Goal: Information Seeking & Learning: Learn about a topic

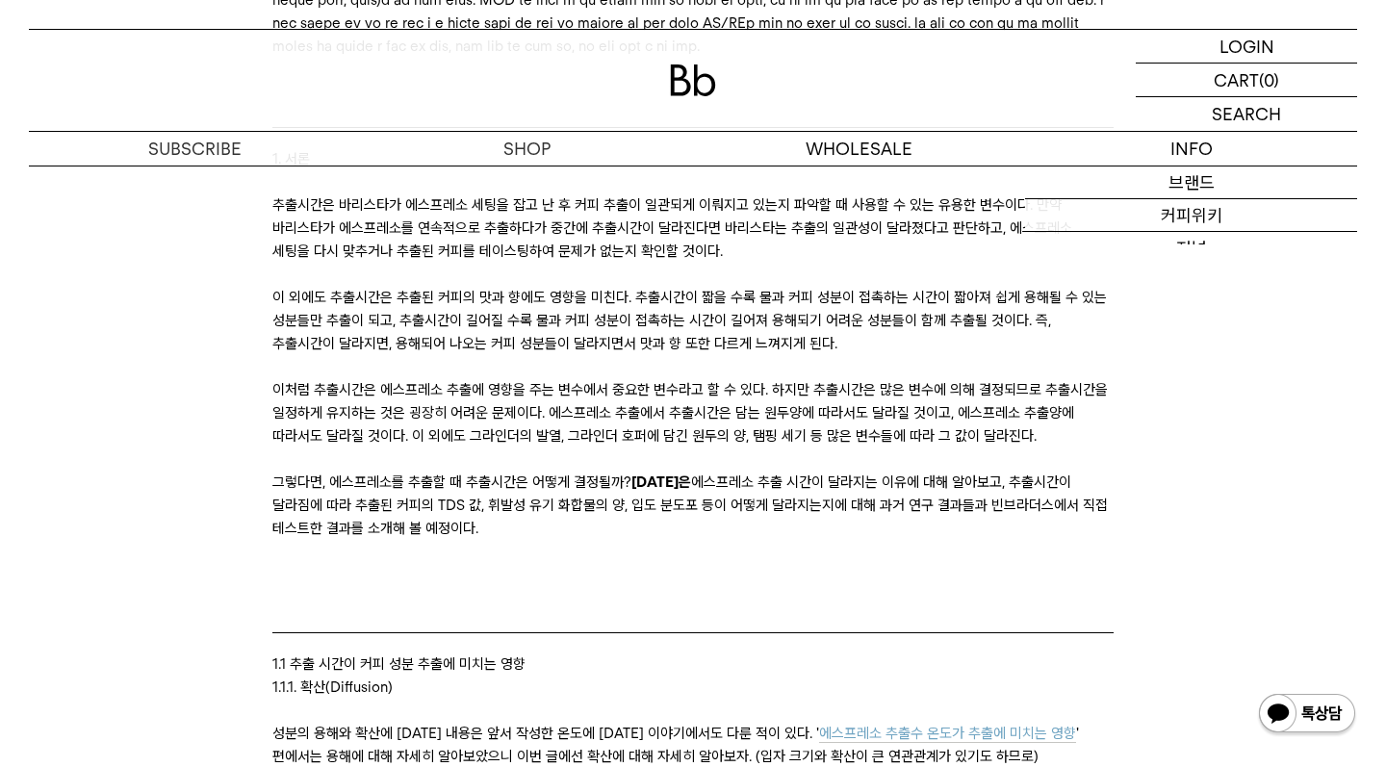
click at [727, 448] on p "이처럼 추출시간은 에스프레소 추출에 영향을 주는 변수에서 중요한 변수라고 할 수 있다. 하지만 추출시간은 많은 변수에 의해 결정되므로 추출시간…" at bounding box center [692, 412] width 840 height 69
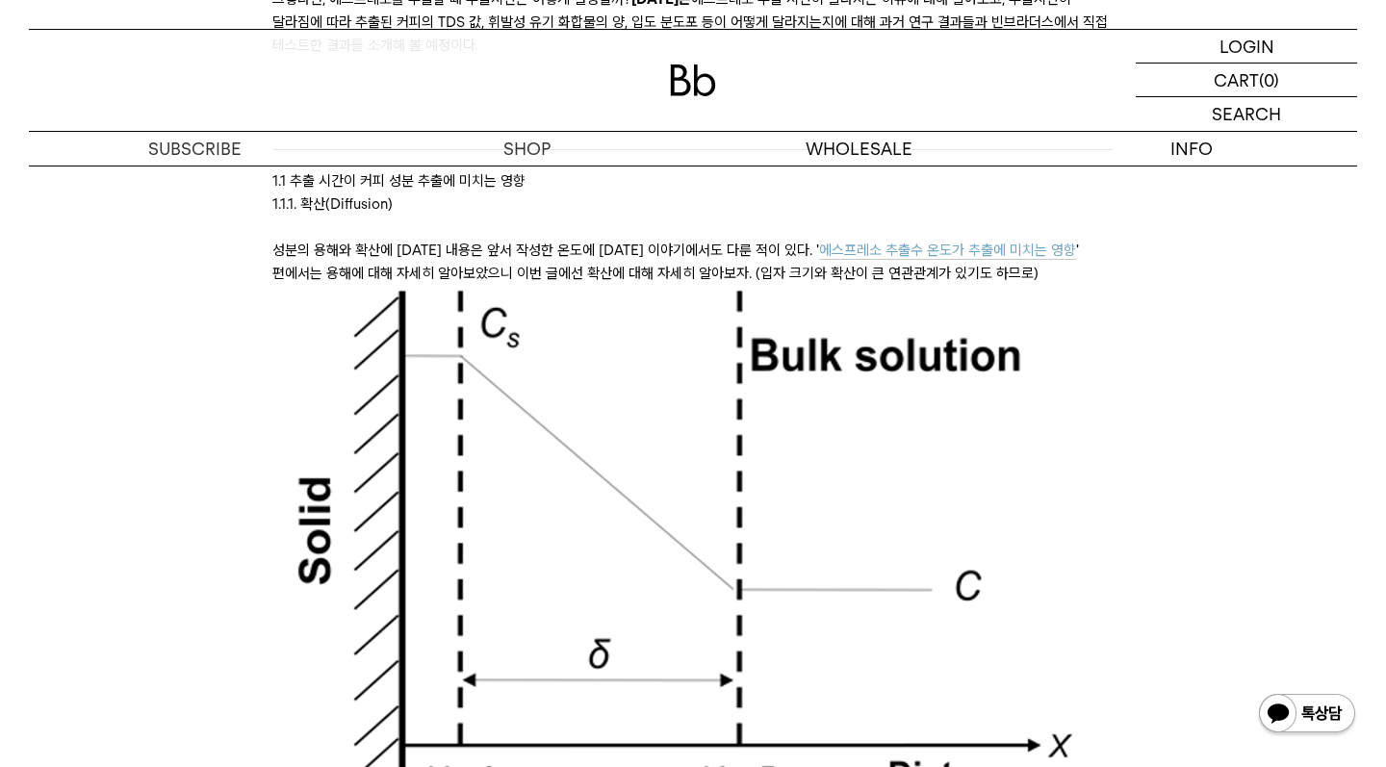
scroll to position [1867, 0]
drag, startPoint x: 814, startPoint y: 318, endPoint x: 830, endPoint y: 321, distance: 15.7
click at [830, 260] on span "에스프레소 추출수 온도가 추출에 미치는 영향" at bounding box center [947, 251] width 257 height 18
click at [856, 260] on span "에스프레소 추출수 온도가 추출에 미치는 영향" at bounding box center [947, 251] width 257 height 18
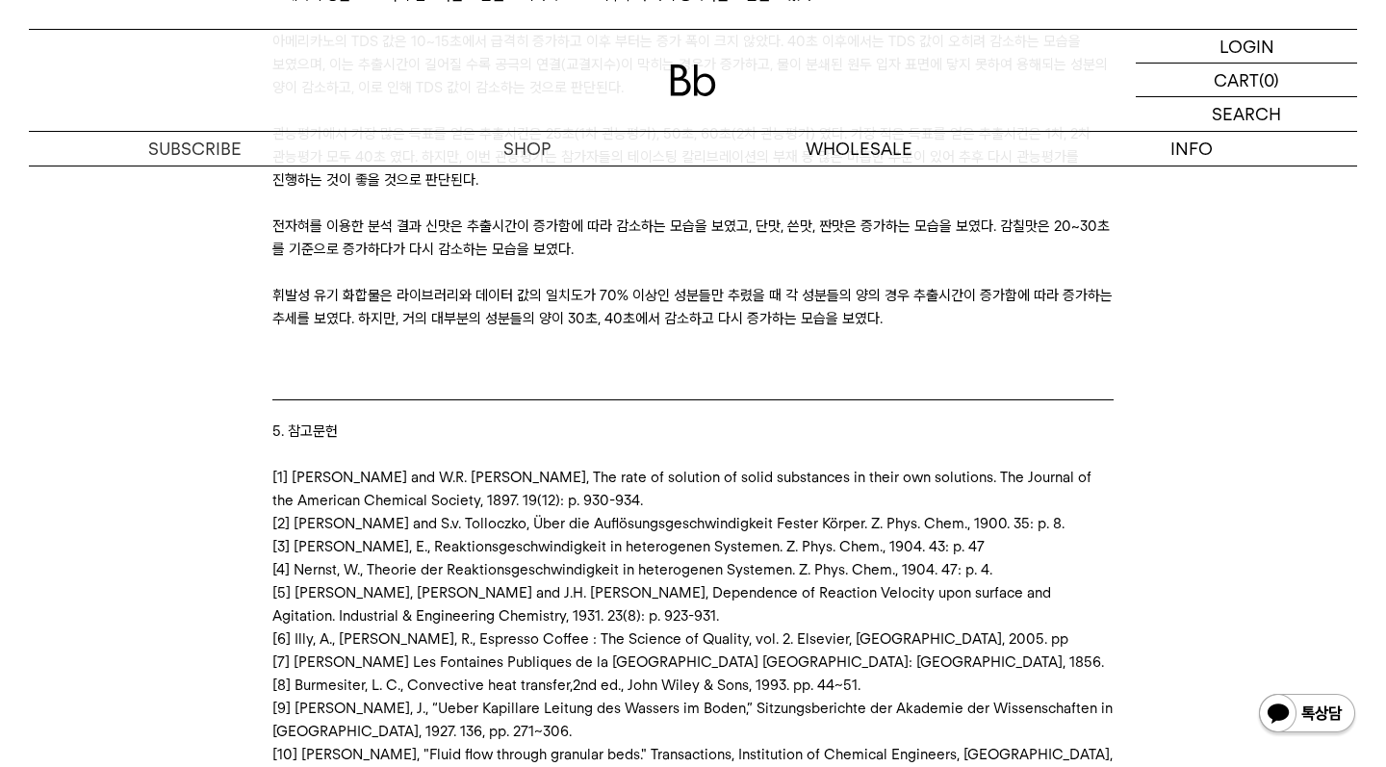
scroll to position [19720, 0]
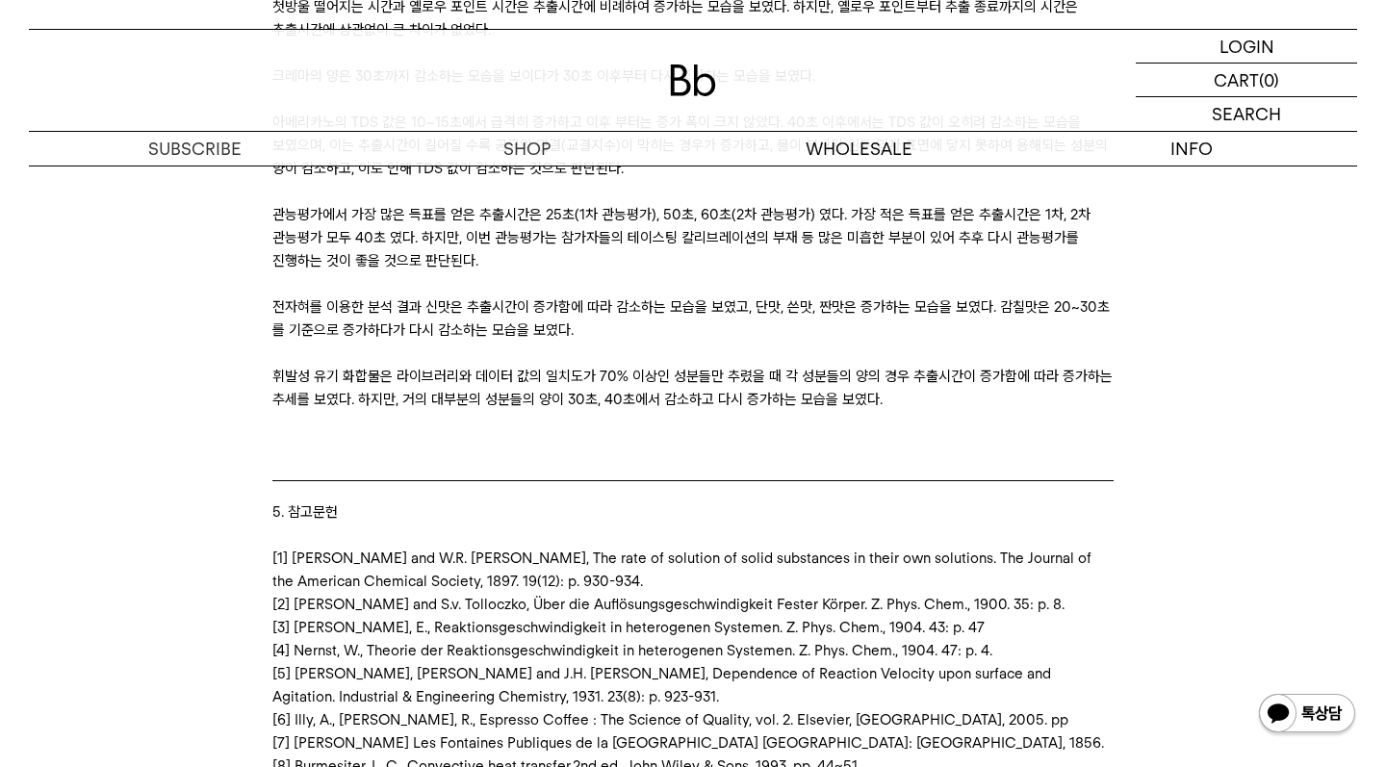
click at [597, 732] on p "[7] [PERSON_NAME] Les Fontaines Publiques de la [GEOGRAPHIC_DATA] [GEOGRAPHIC_D…" at bounding box center [692, 743] width 840 height 23
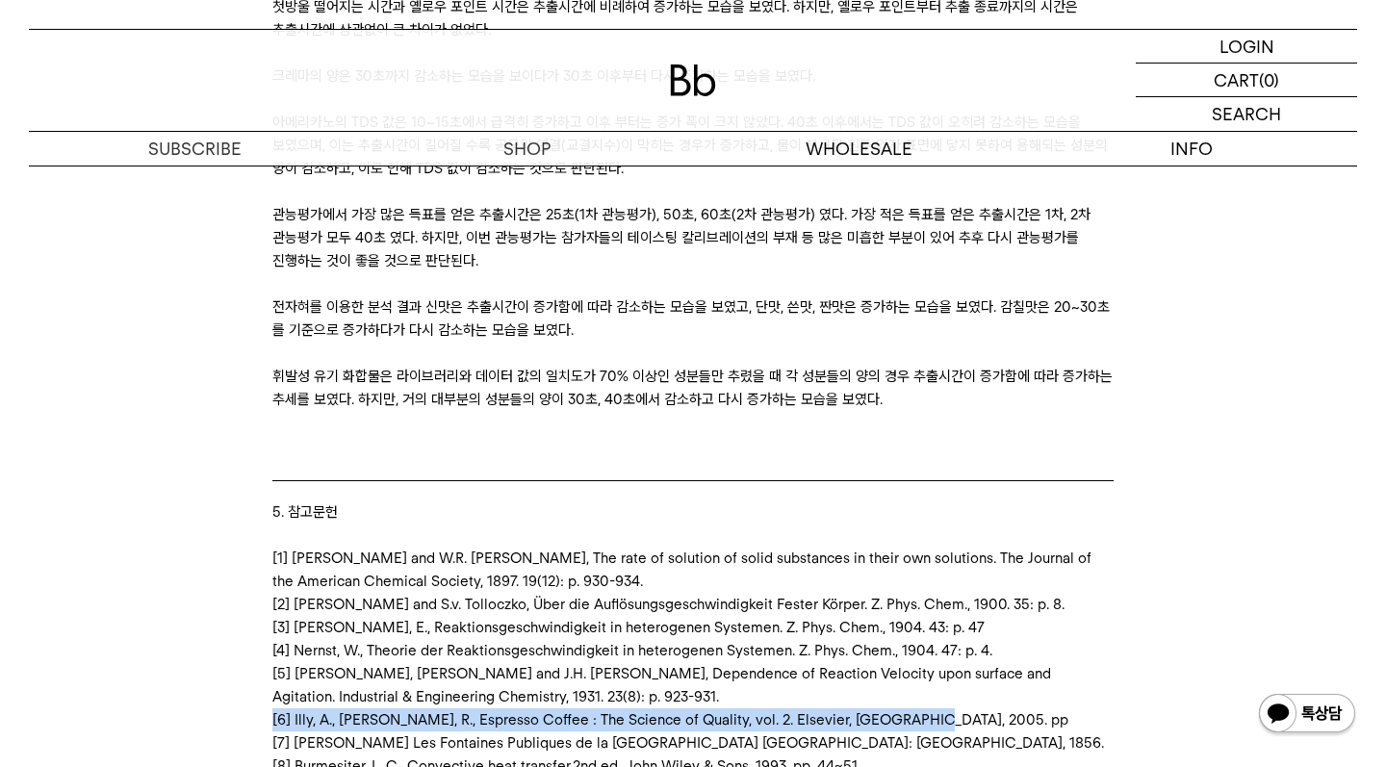
drag, startPoint x: 898, startPoint y: 540, endPoint x: 202, endPoint y: 530, distance: 696.1
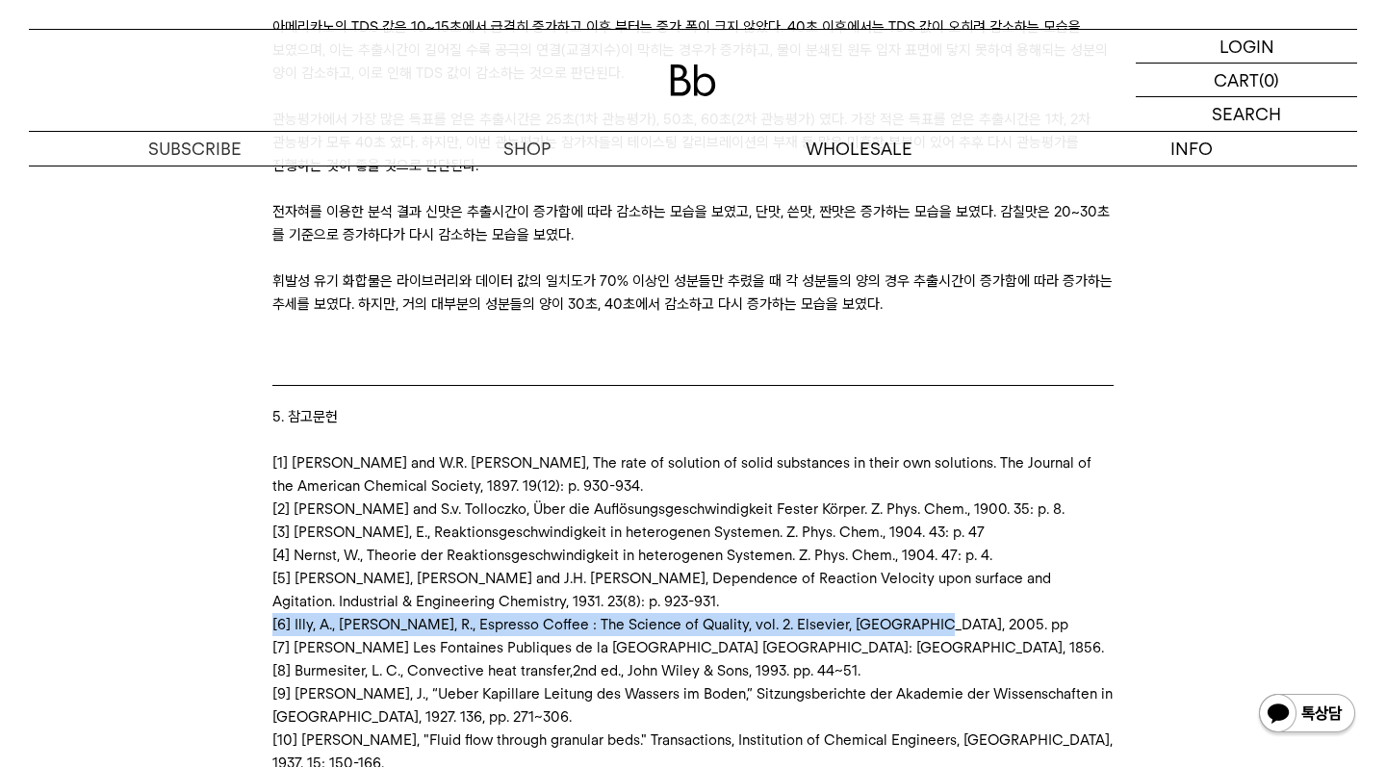
scroll to position [19869, 0]
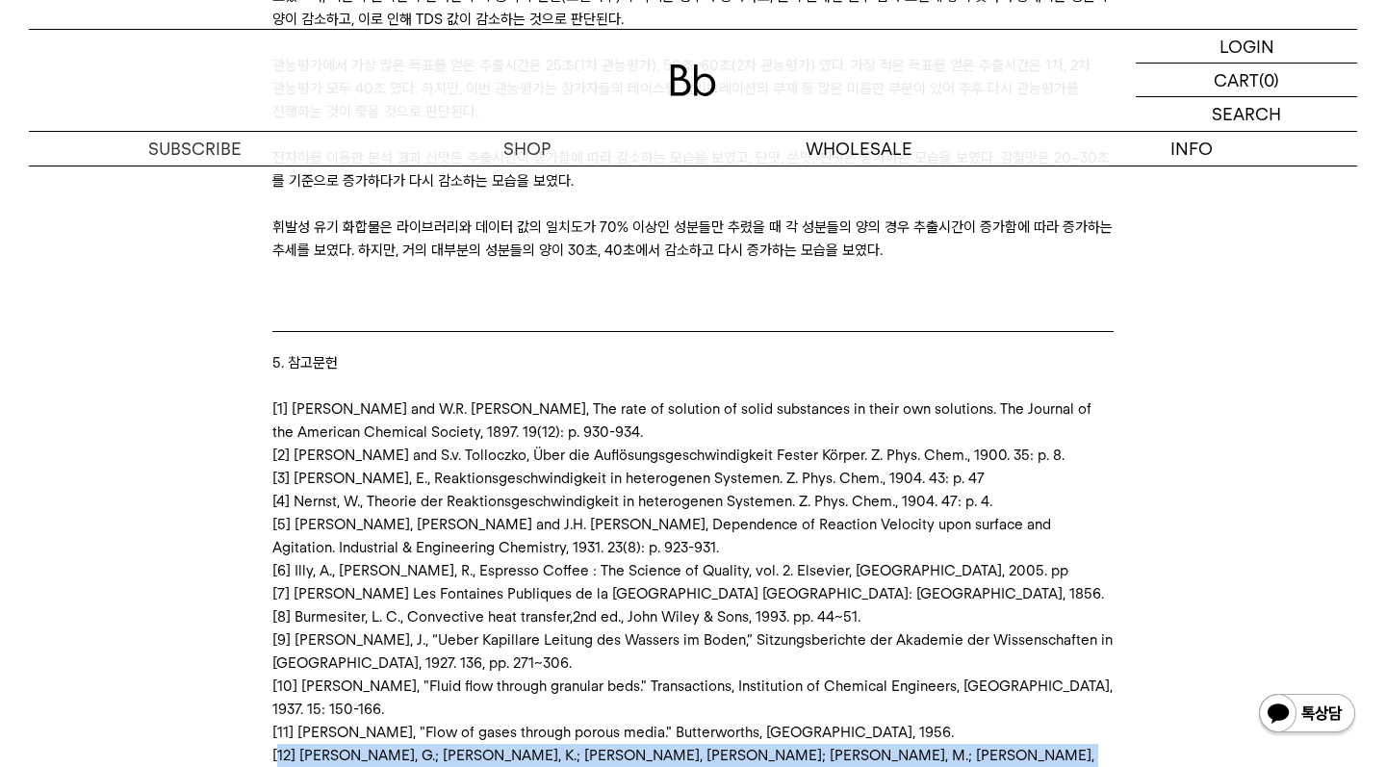
drag, startPoint x: 276, startPoint y: 550, endPoint x: 1087, endPoint y: 567, distance: 810.7
click at [1087, 744] on p "[12] [PERSON_NAME], G.; [PERSON_NAME], K.; [PERSON_NAME], [PERSON_NAME]; [PERSO…" at bounding box center [692, 778] width 840 height 69
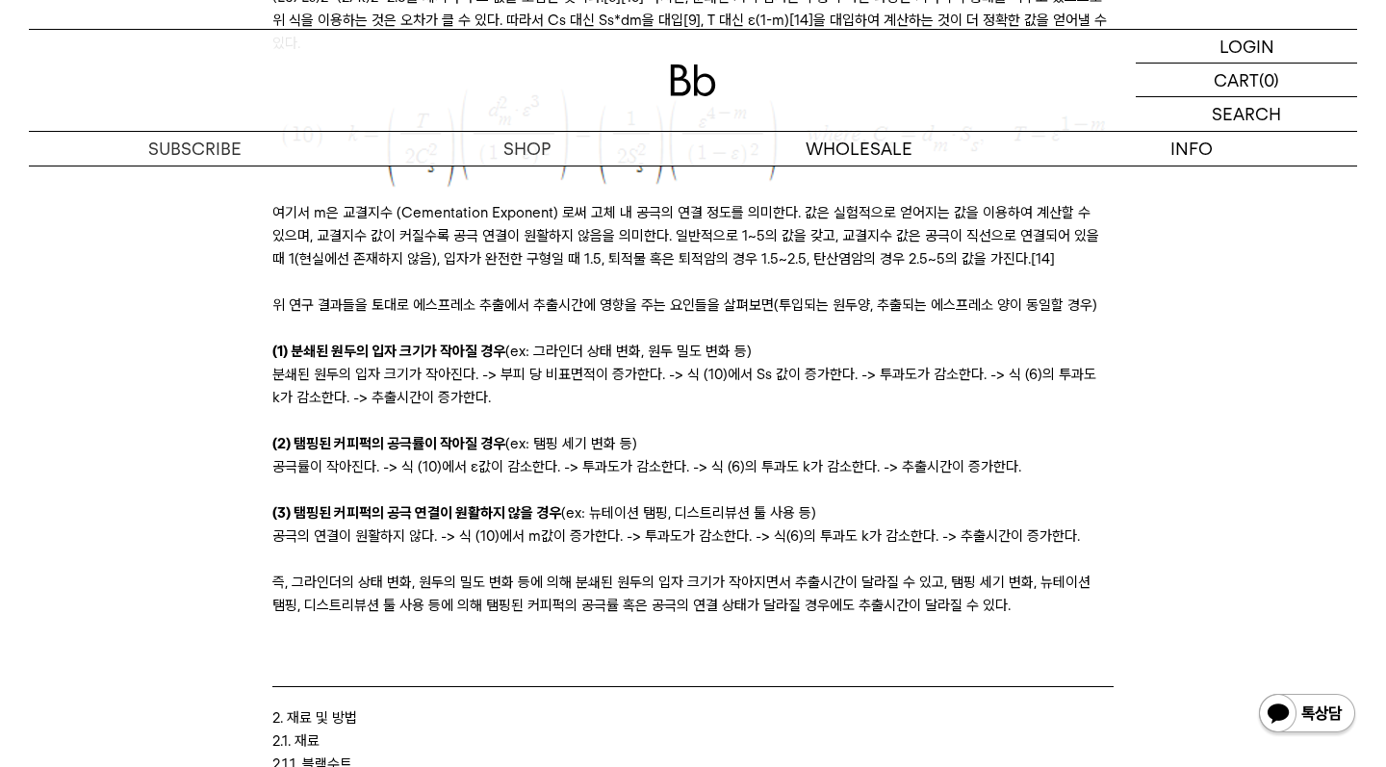
scroll to position [6794, 0]
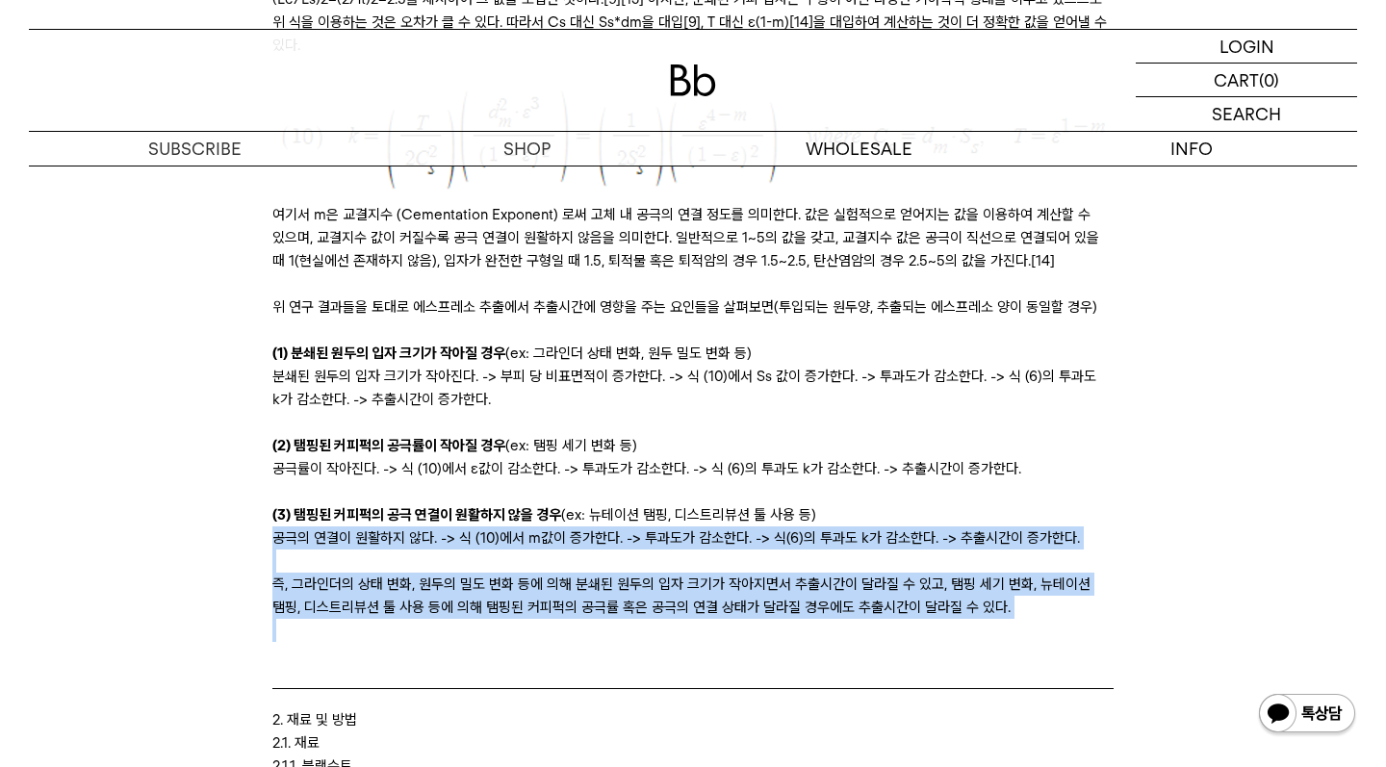
drag, startPoint x: 272, startPoint y: 495, endPoint x: 433, endPoint y: 587, distance: 185.4
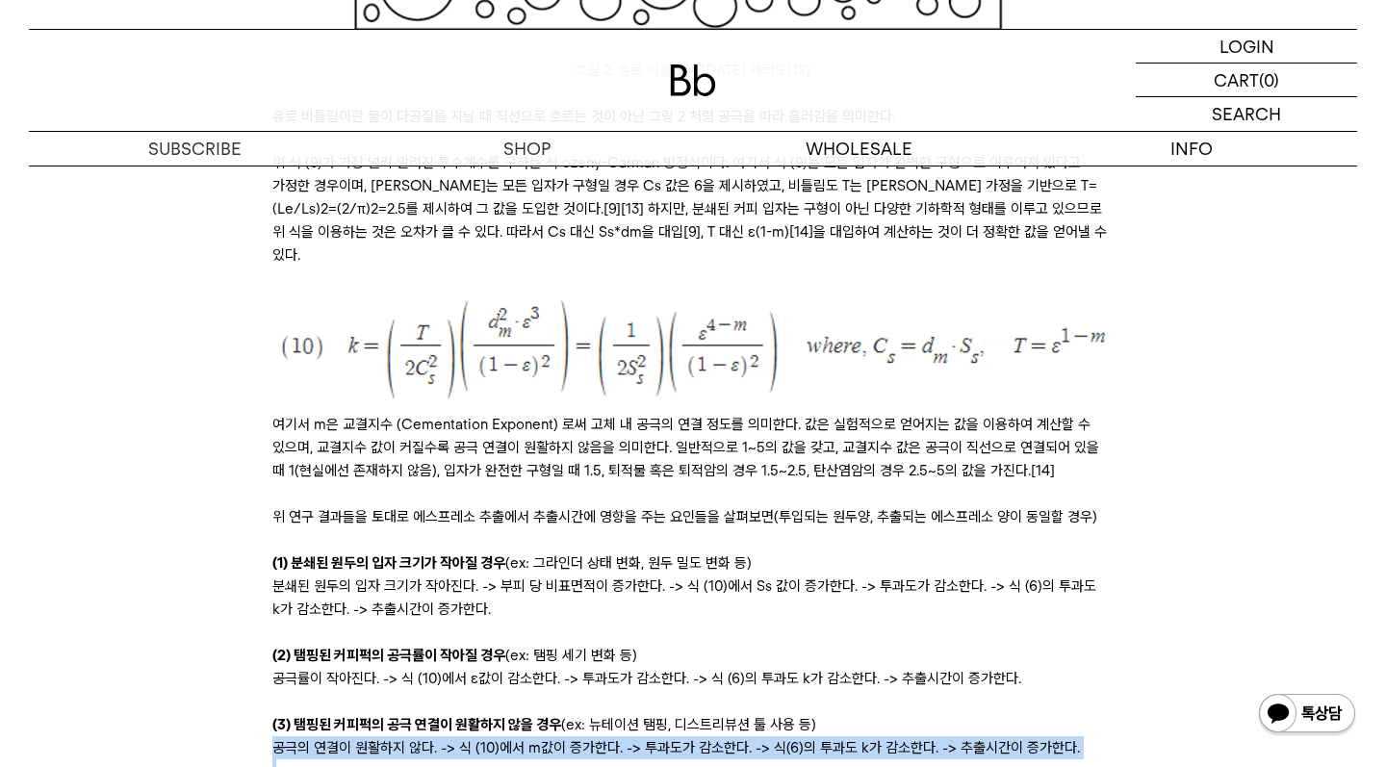
scroll to position [6607, 0]
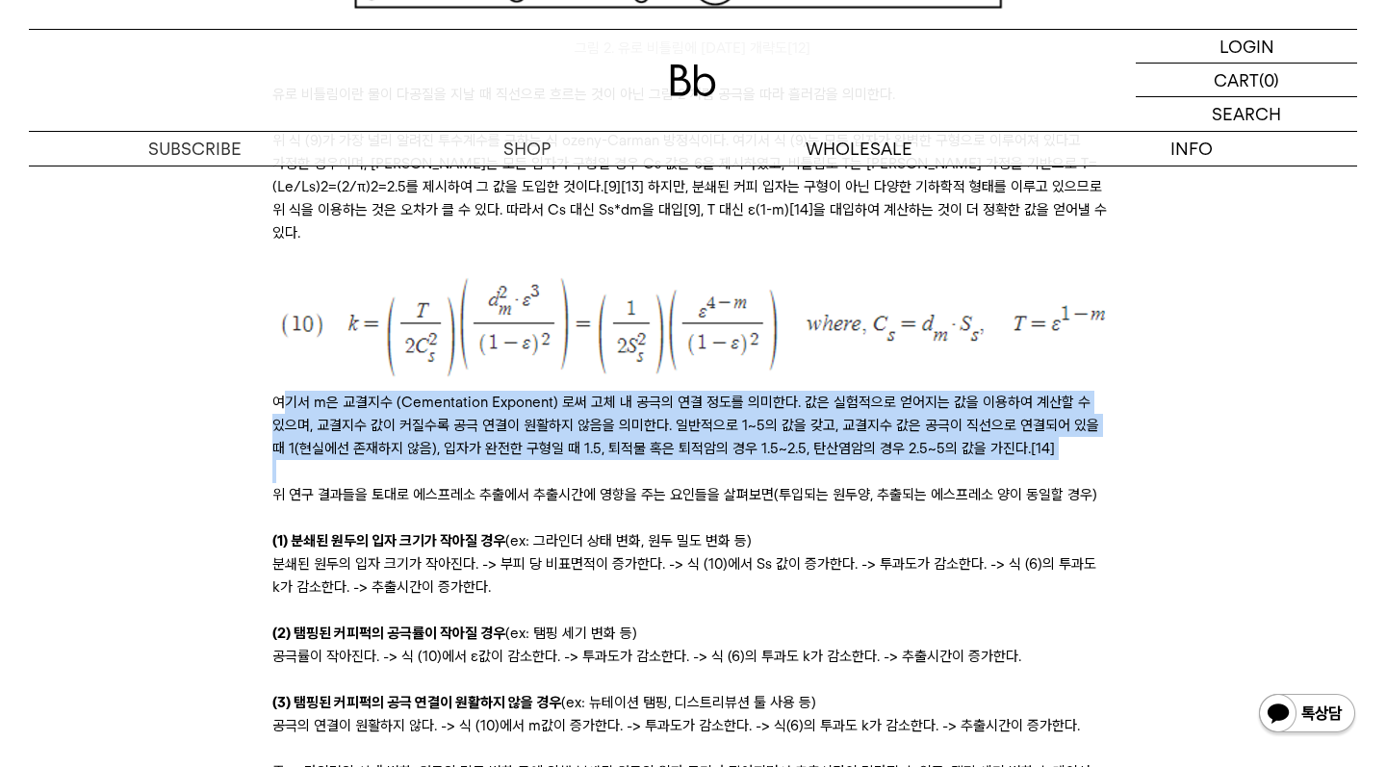
drag, startPoint x: 285, startPoint y: 356, endPoint x: 788, endPoint y: 416, distance: 507.0
